Goal: Task Accomplishment & Management: Manage account settings

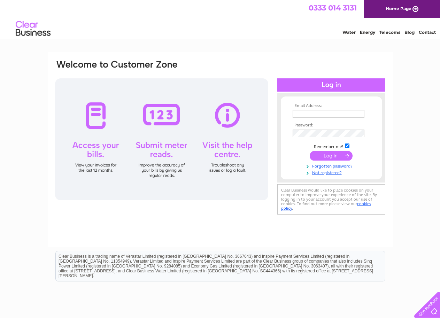
type input "[EMAIL_ADDRESS][DOMAIN_NAME]"
click at [342, 154] on input "submit" at bounding box center [331, 156] width 43 height 10
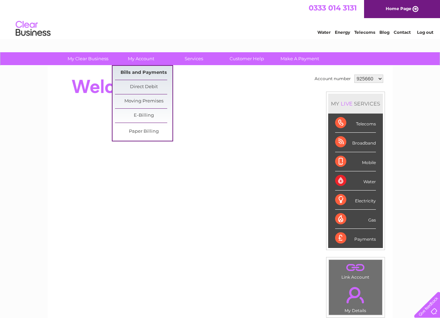
click at [135, 72] on link "Bills and Payments" at bounding box center [144, 73] width 58 height 14
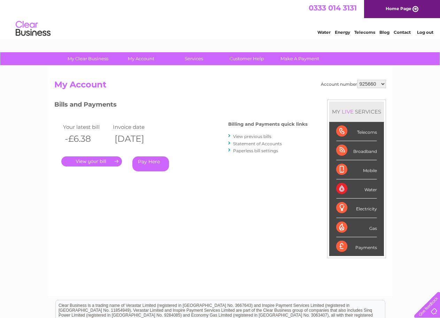
click at [382, 83] on select "925660 1150904" at bounding box center [371, 84] width 29 height 8
select select "1150904"
click at [357, 80] on select "925660 1150904" at bounding box center [371, 84] width 29 height 8
click at [91, 161] on link "." at bounding box center [91, 162] width 61 height 10
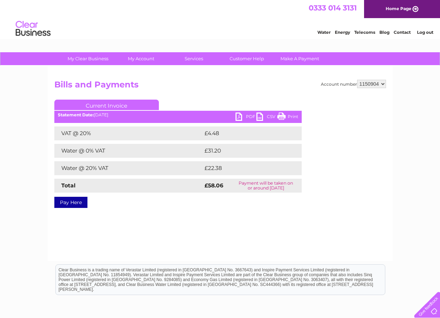
click at [237, 115] on link "PDF" at bounding box center [246, 118] width 21 height 10
